Goal: Task Accomplishment & Management: Use online tool/utility

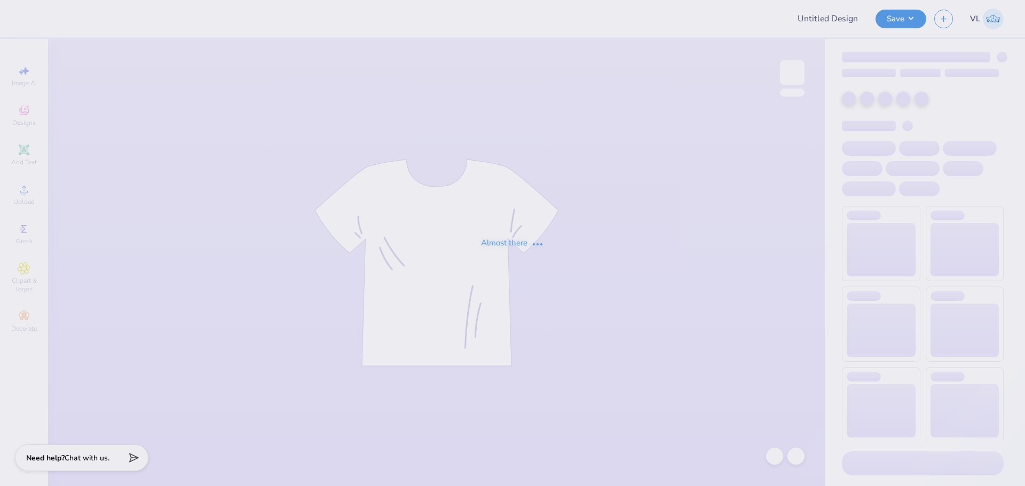
type input "Theta Chi Fall 25 Snoopy"
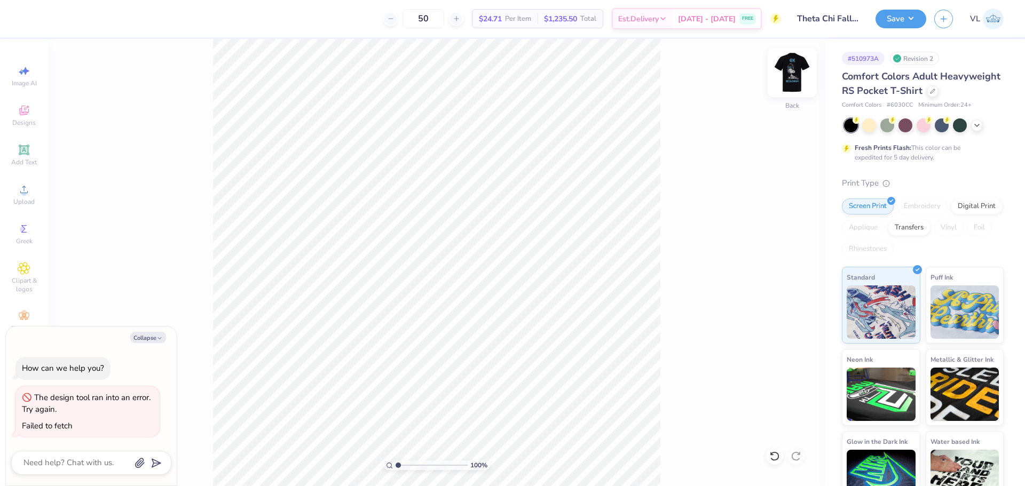
click at [784, 76] on img at bounding box center [792, 72] width 43 height 43
type textarea "x"
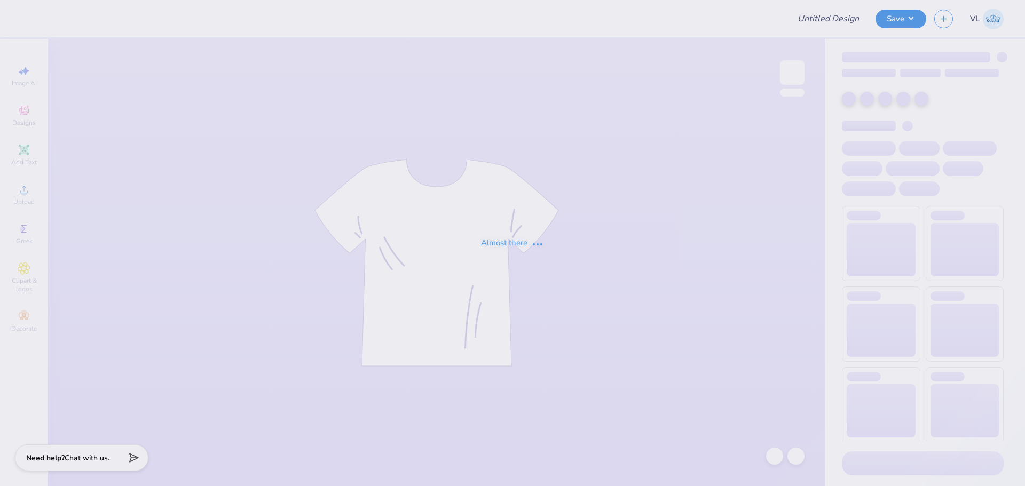
type input "Theta Chi Fall 25 Snoopy"
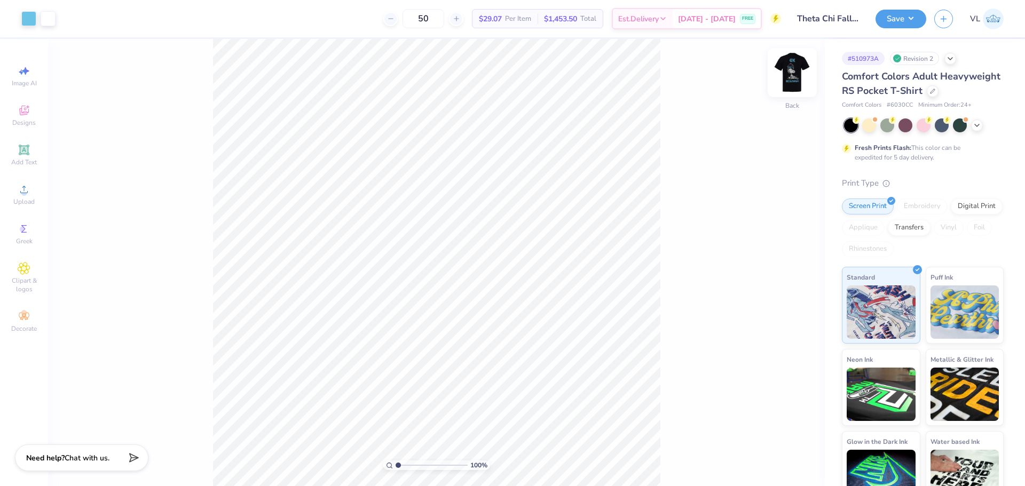
click at [790, 75] on img at bounding box center [792, 72] width 43 height 43
click at [784, 76] on img at bounding box center [792, 72] width 43 height 43
drag, startPoint x: 397, startPoint y: 465, endPoint x: 408, endPoint y: 466, distance: 11.3
click at [408, 466] on input "range" at bounding box center [432, 466] width 72 height 10
click at [797, 74] on img at bounding box center [792, 72] width 43 height 43
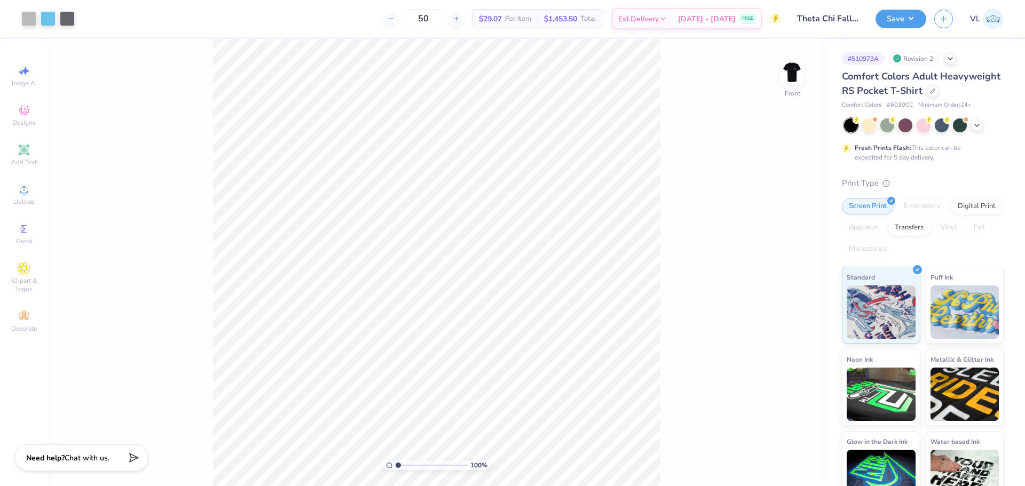
drag, startPoint x: 407, startPoint y: 464, endPoint x: 380, endPoint y: 466, distance: 27.3
type input "1"
click at [396, 466] on input "range" at bounding box center [432, 466] width 72 height 10
click at [249, 18] on div "Art colors 50 $29.07 Per Item $1,453.50 Total Est. Delivery Sep 7 - 10 FREE Des…" at bounding box center [512, 243] width 1025 height 486
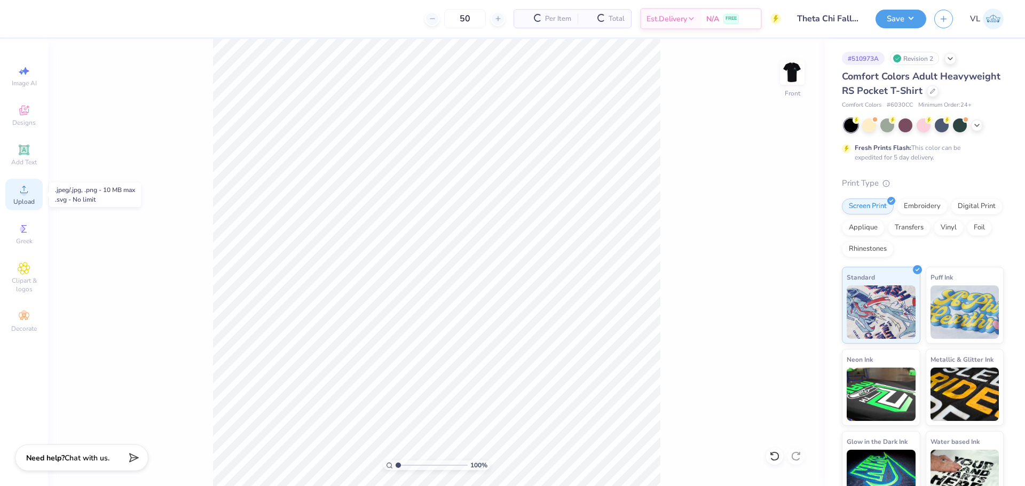
click at [18, 192] on icon at bounding box center [24, 189] width 13 height 13
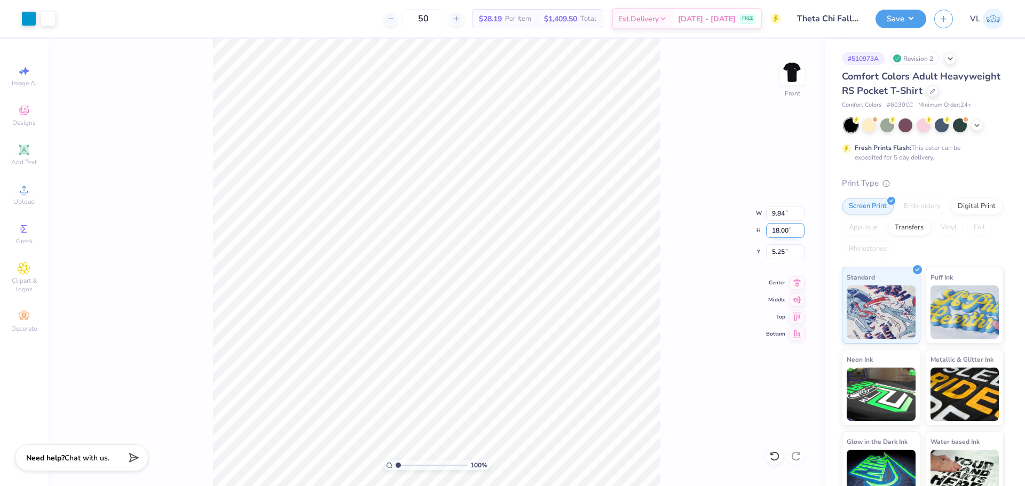
click at [783, 237] on input "18.00" at bounding box center [785, 230] width 38 height 15
type input "15"
type input "8.20"
type input "15.00"
click at [778, 251] on input "6.75" at bounding box center [785, 252] width 38 height 15
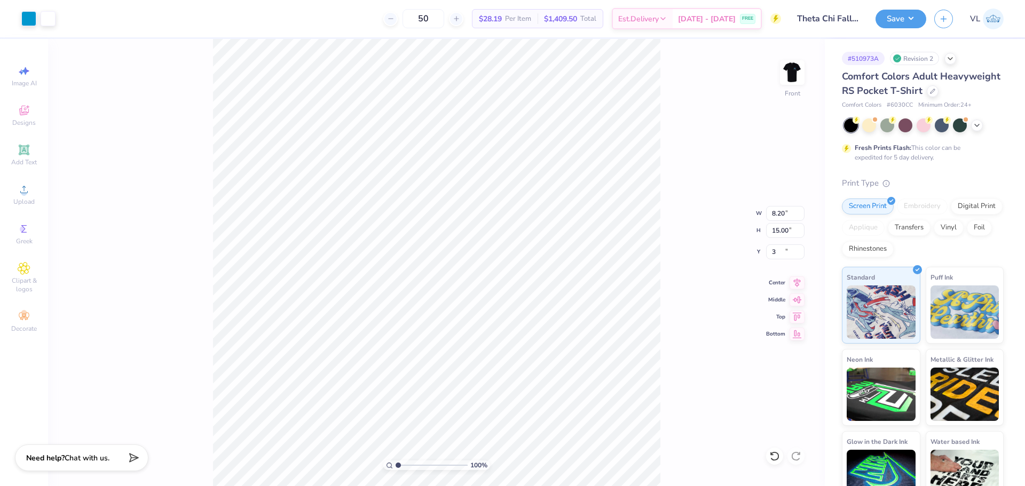
type input "3.00"
click at [793, 73] on img at bounding box center [792, 72] width 43 height 43
click at [32, 193] on div "Upload" at bounding box center [23, 194] width 37 height 31
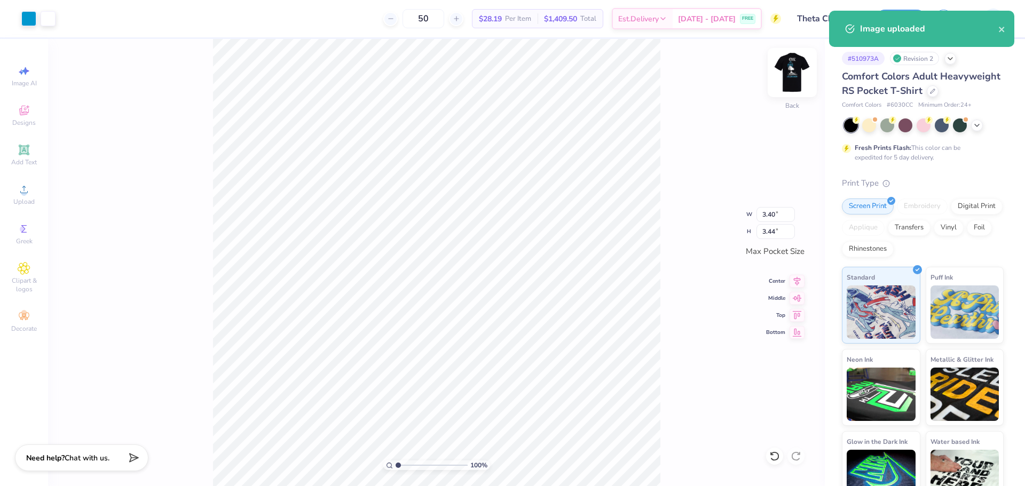
click at [801, 72] on img at bounding box center [792, 72] width 43 height 43
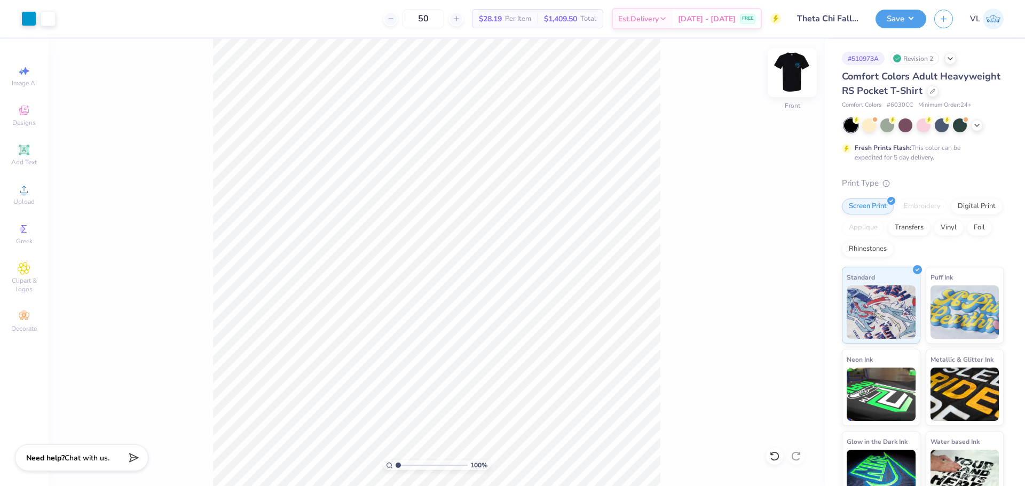
click at [799, 80] on img at bounding box center [792, 72] width 43 height 43
click at [542, 344] on li "Group" at bounding box center [530, 346] width 84 height 21
drag, startPoint x: 403, startPoint y: 462, endPoint x: 412, endPoint y: 463, distance: 9.6
click at [412, 463] on input "range" at bounding box center [432, 466] width 72 height 10
type input "2.97"
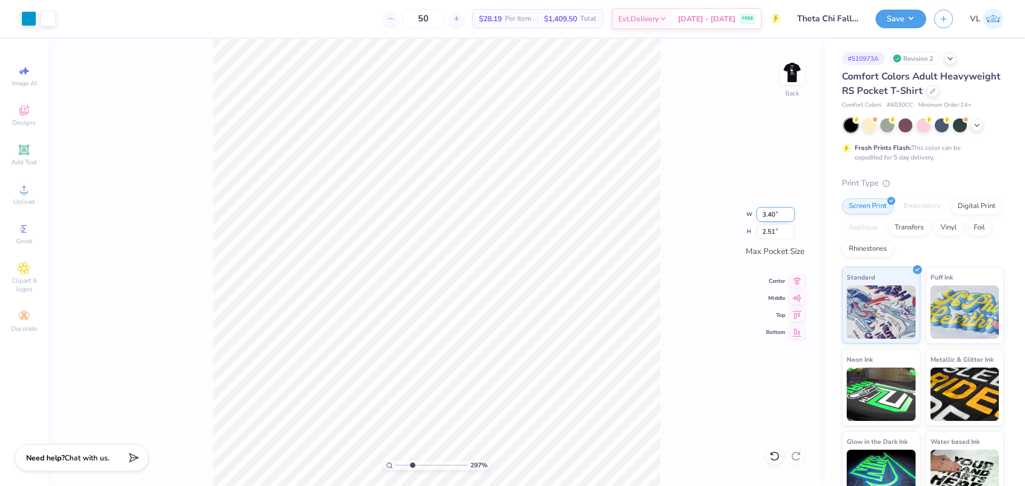
click at [778, 209] on input "3.40" at bounding box center [776, 214] width 38 height 15
type input "3.5"
type input "2.97"
type input "3.50"
type input "2.59"
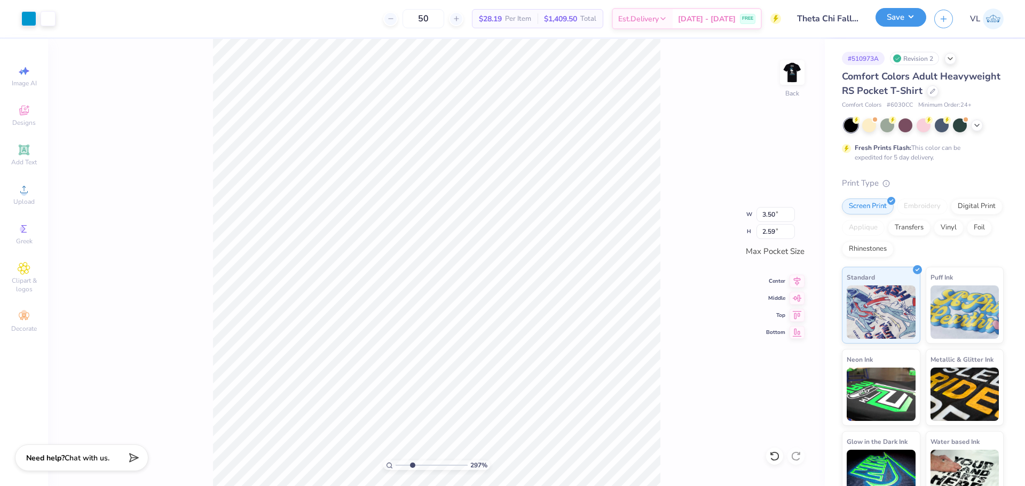
click at [910, 13] on button "Save" at bounding box center [901, 17] width 51 height 19
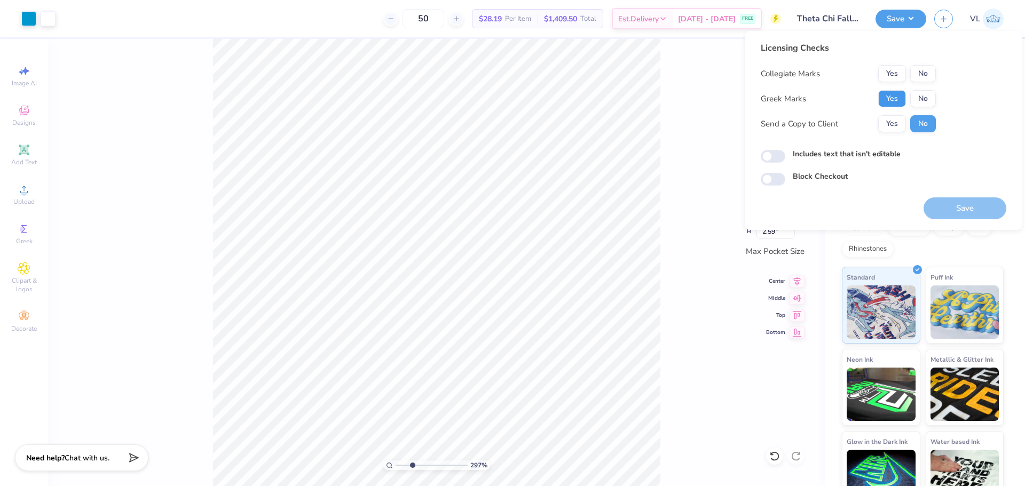
click at [892, 93] on button "Yes" at bounding box center [892, 98] width 28 height 17
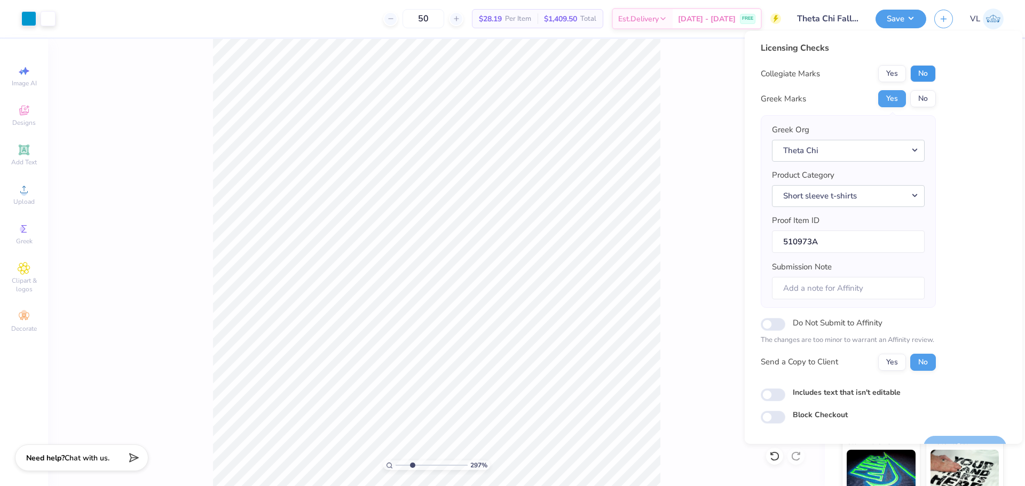
click at [922, 69] on button "No" at bounding box center [923, 73] width 26 height 17
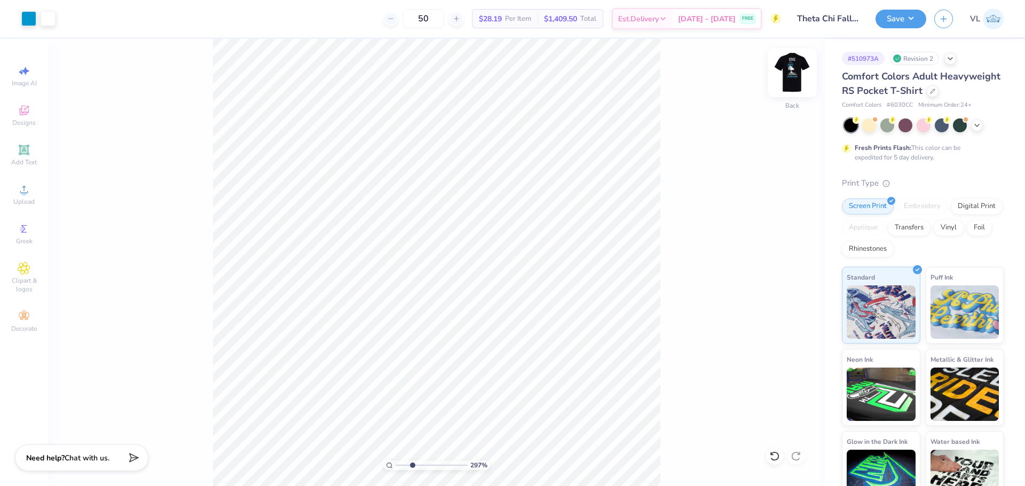
click at [785, 72] on img at bounding box center [792, 72] width 43 height 43
drag, startPoint x: 409, startPoint y: 462, endPoint x: 387, endPoint y: 464, distance: 23.0
type input "1"
click at [396, 464] on input "range" at bounding box center [432, 466] width 72 height 10
click at [26, 185] on icon at bounding box center [24, 189] width 13 height 13
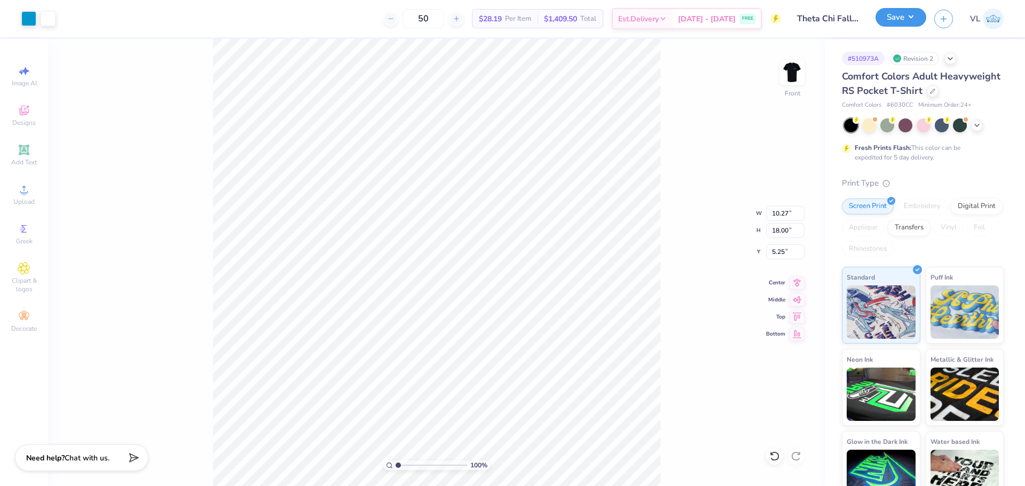
click at [916, 21] on button "Save" at bounding box center [901, 17] width 51 height 19
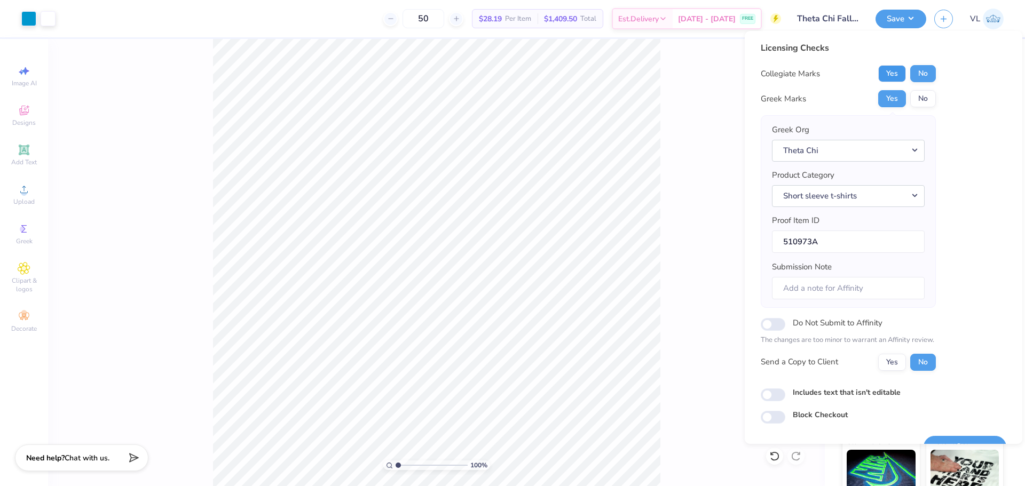
click at [892, 72] on button "Yes" at bounding box center [892, 73] width 28 height 17
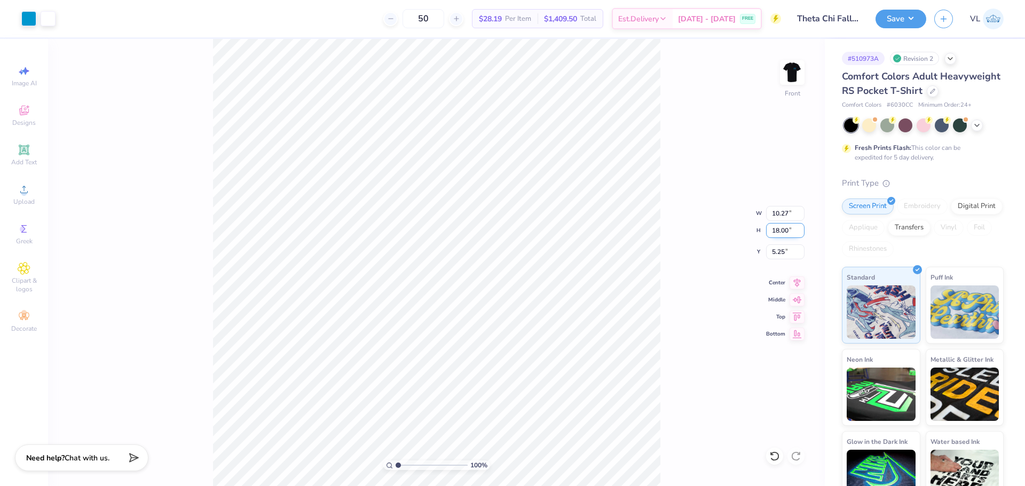
click at [785, 228] on input "18.00" at bounding box center [785, 230] width 38 height 15
type input "15"
type input "8.56"
type input "15.00"
click at [785, 248] on input "6.75" at bounding box center [785, 252] width 38 height 15
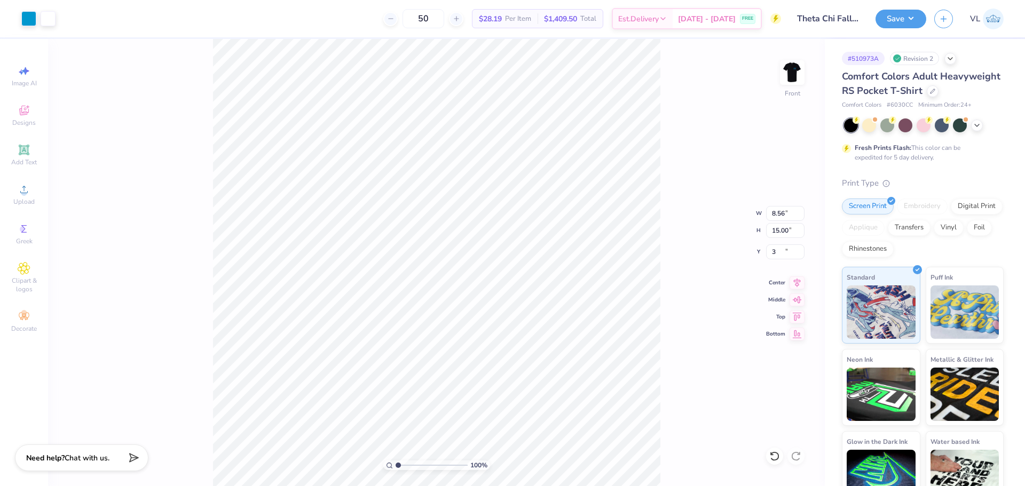
type input "3.00"
click at [680, 293] on div "100 % Front W 8.56 8.56 " H 15.00 15.00 " Y 3.00 3.00 " Center Middle Top Bottom" at bounding box center [436, 262] width 777 height 447
click at [911, 28] on div "Save" at bounding box center [901, 19] width 51 height 19
click at [903, 30] on div "Save VL" at bounding box center [950, 18] width 149 height 37
click at [906, 12] on button "Save" at bounding box center [901, 17] width 51 height 19
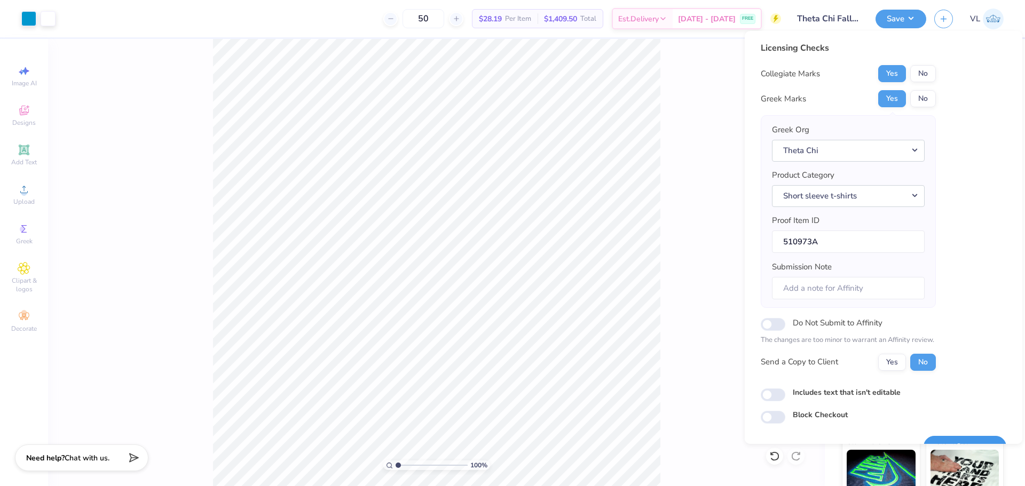
click at [951, 443] on button "Save" at bounding box center [965, 447] width 83 height 22
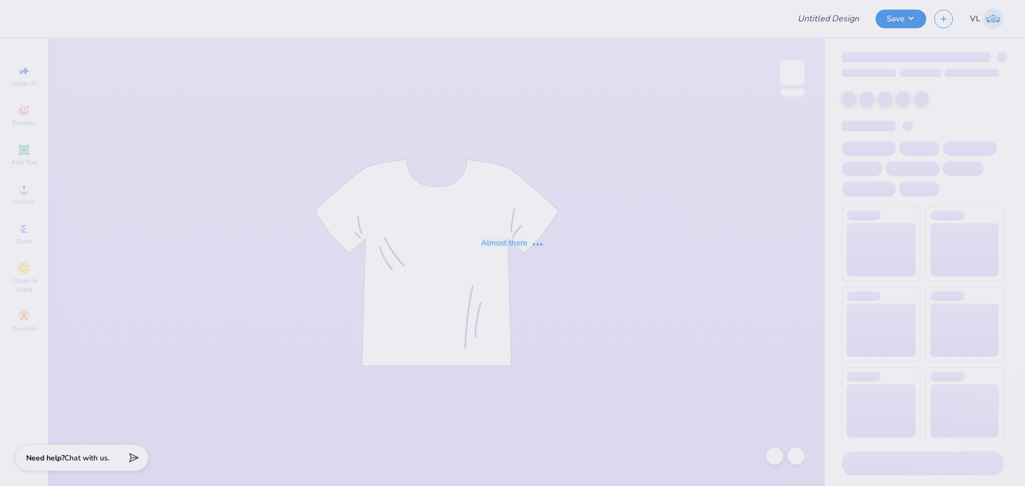
type input "[MEDICAL_DATA] longsleeve"
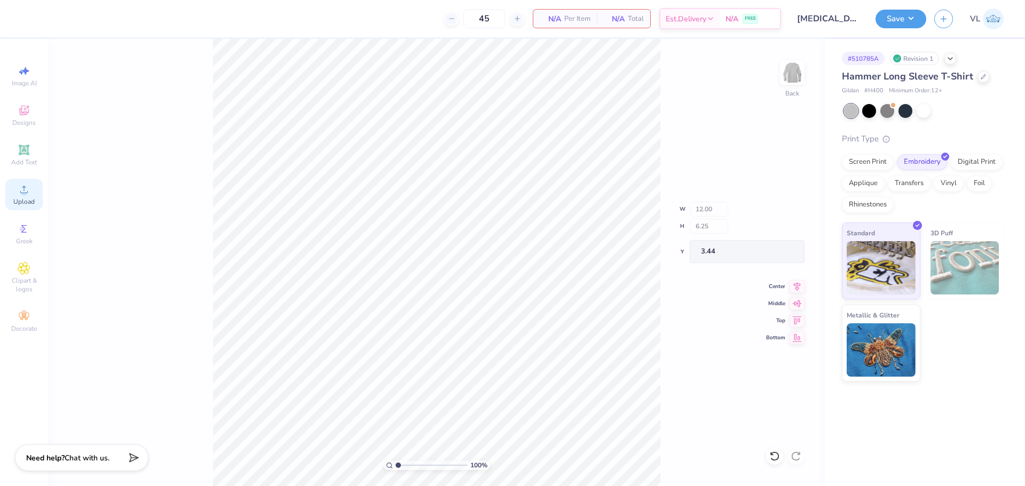
click at [32, 194] on div "Upload" at bounding box center [23, 194] width 37 height 31
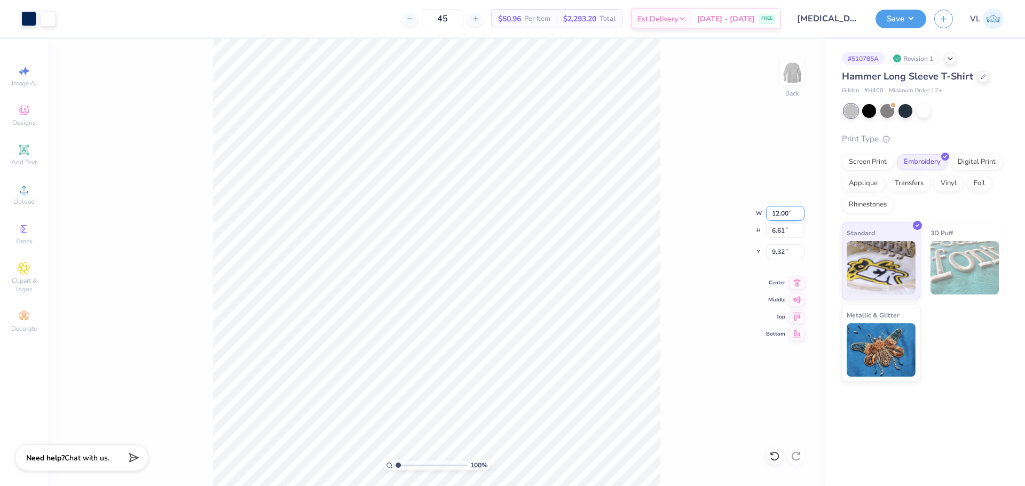
click at [778, 214] on input "12.00" at bounding box center [785, 213] width 38 height 15
type input "11.00"
type input "6.06"
type input "3.00"
click at [700, 207] on div "100 % Back W 11.00 11.00 " H 6.06 6.06 " Y 3.00 3.00 " Center Middle Top Bottom" at bounding box center [436, 262] width 777 height 447
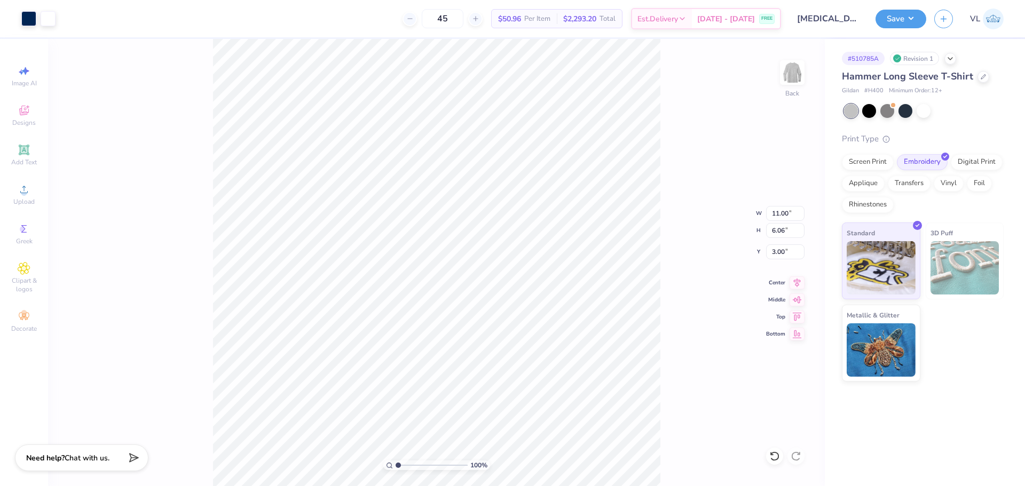
click at [714, 194] on div "100 % Back W 11.00 11.00 " H 6.06 6.06 " Y 3.00 3.00 " Center Middle Top Bottom" at bounding box center [436, 262] width 777 height 447
click at [897, 20] on button "Save" at bounding box center [901, 17] width 51 height 19
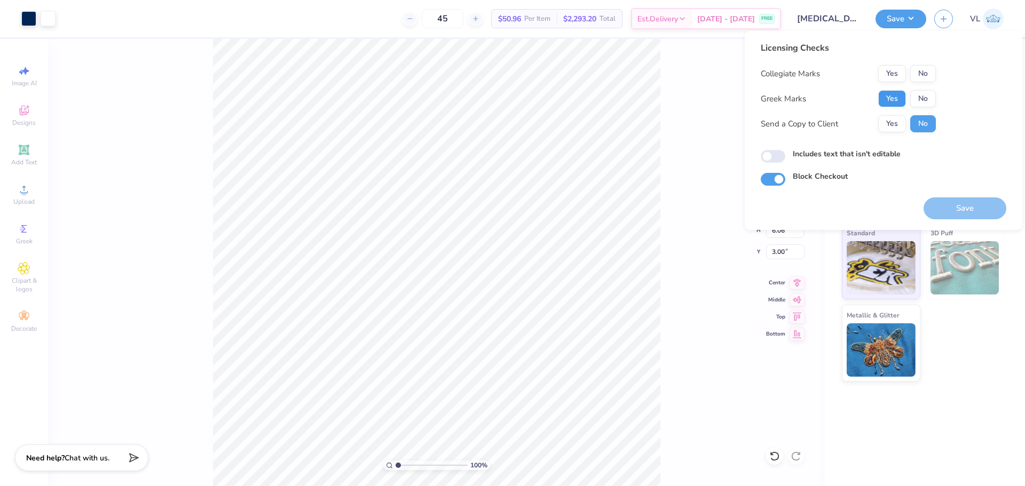
click at [895, 98] on button "Yes" at bounding box center [892, 98] width 28 height 17
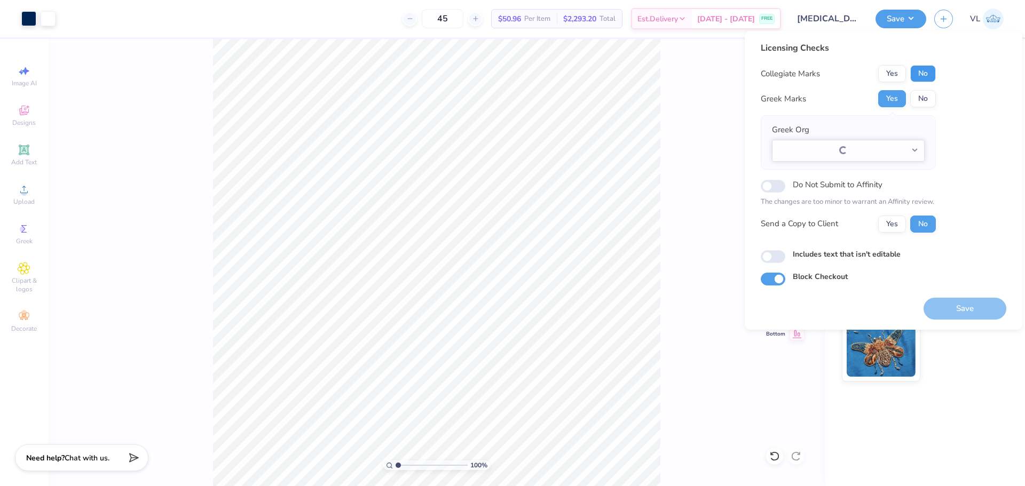
click at [922, 76] on button "No" at bounding box center [923, 73] width 26 height 17
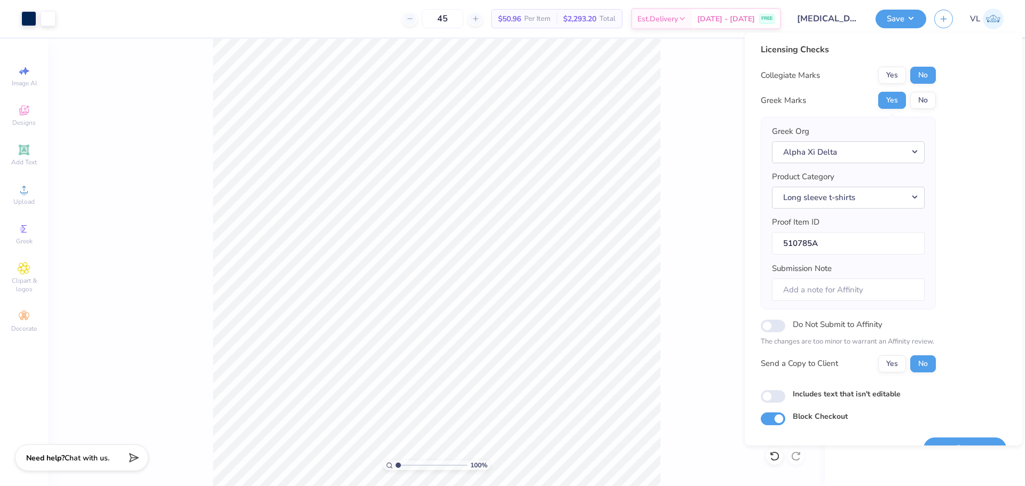
scroll to position [24, 0]
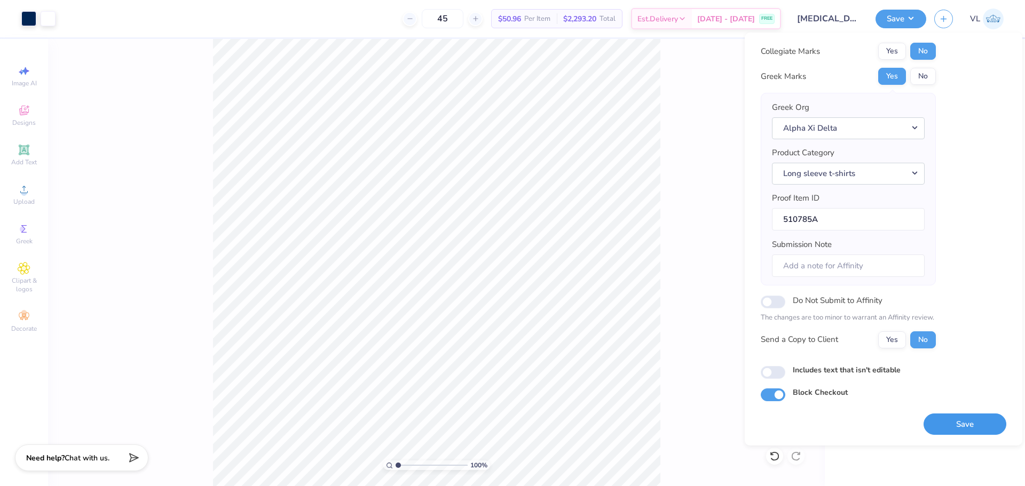
click at [939, 417] on button "Save" at bounding box center [965, 425] width 83 height 22
